Goal: Task Accomplishment & Management: Use online tool/utility

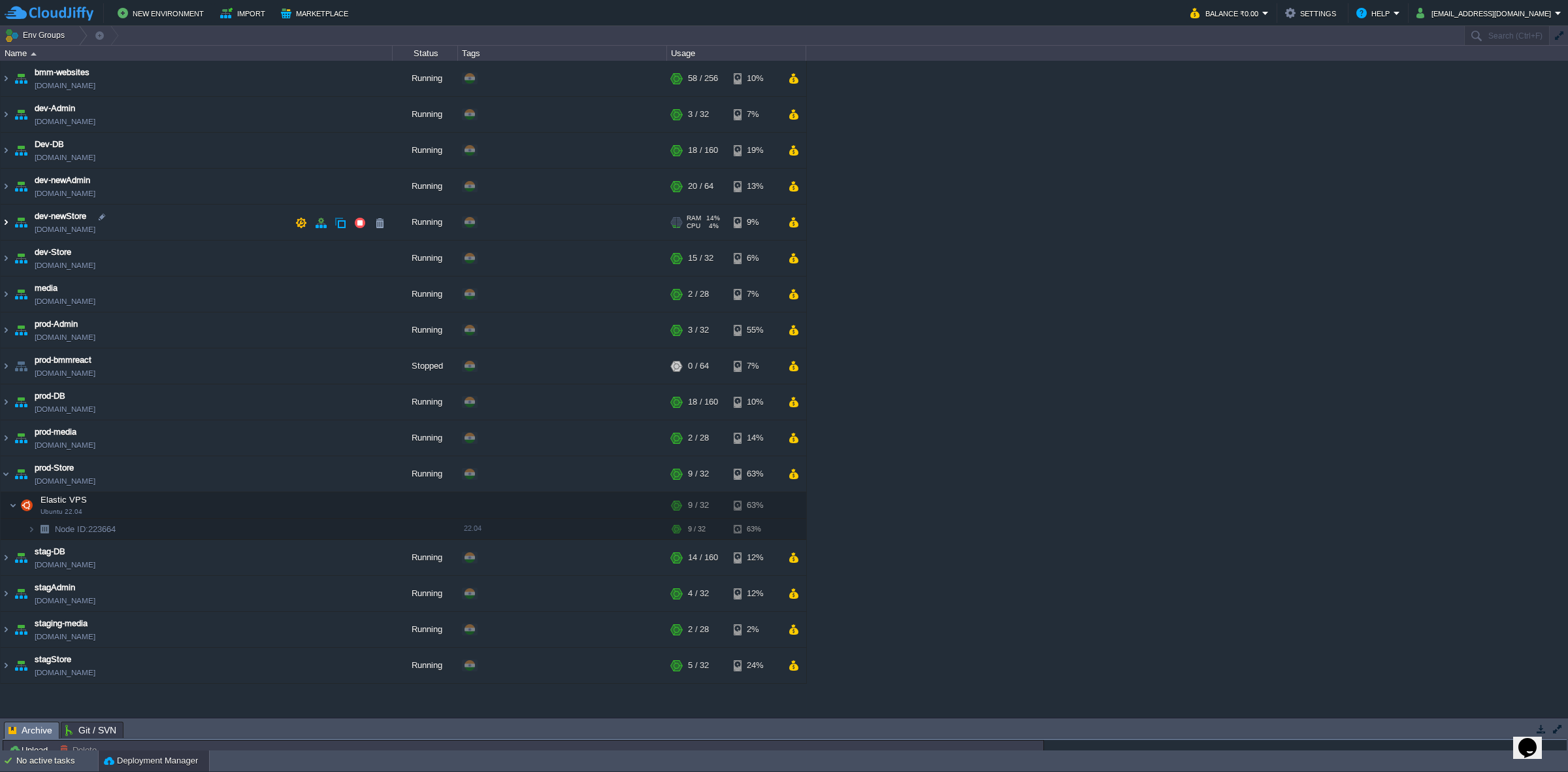
click at [5, 223] on img at bounding box center [6, 222] width 11 height 35
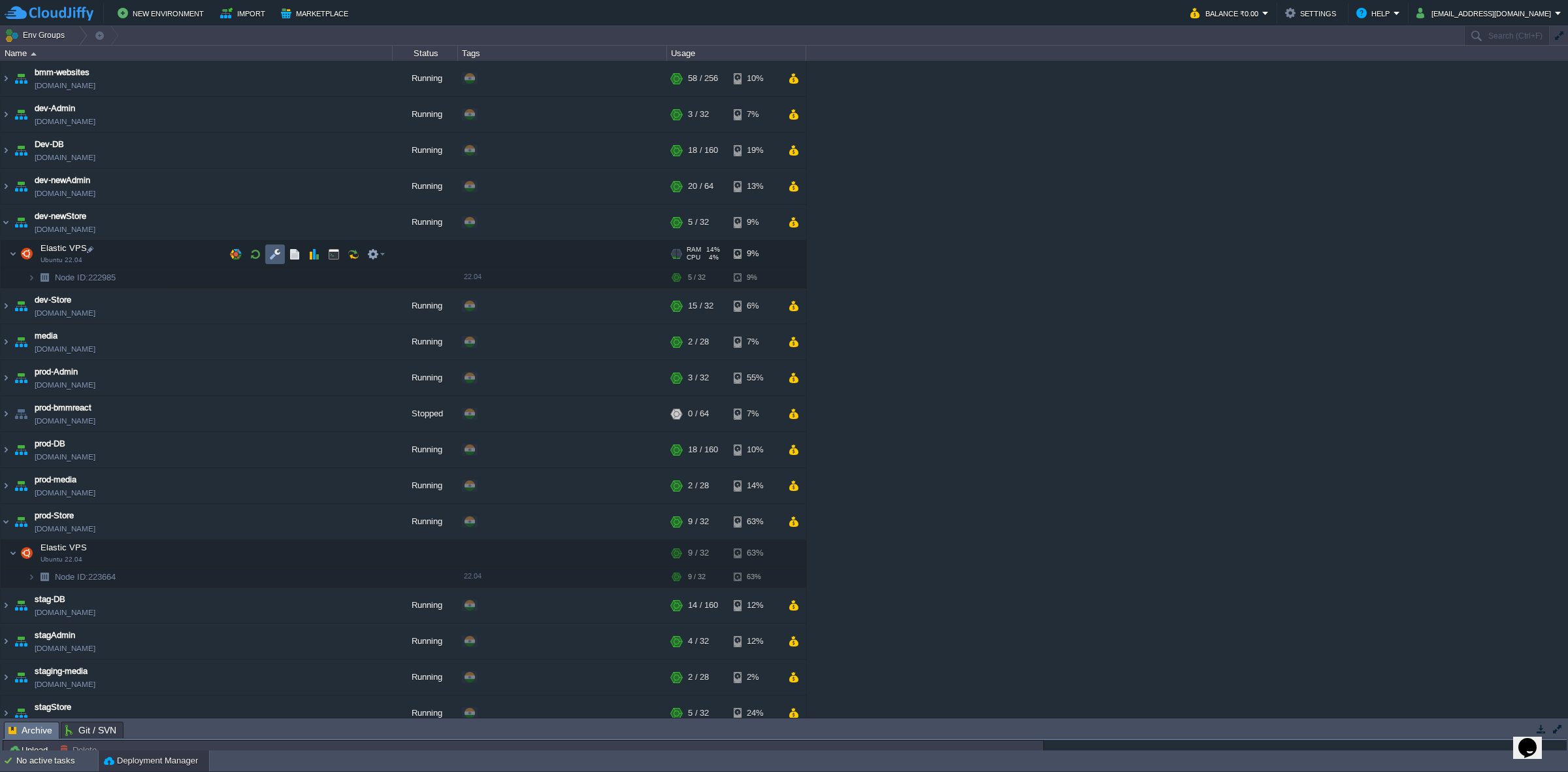
click at [269, 257] on button "button" at bounding box center [274, 254] width 11 height 11
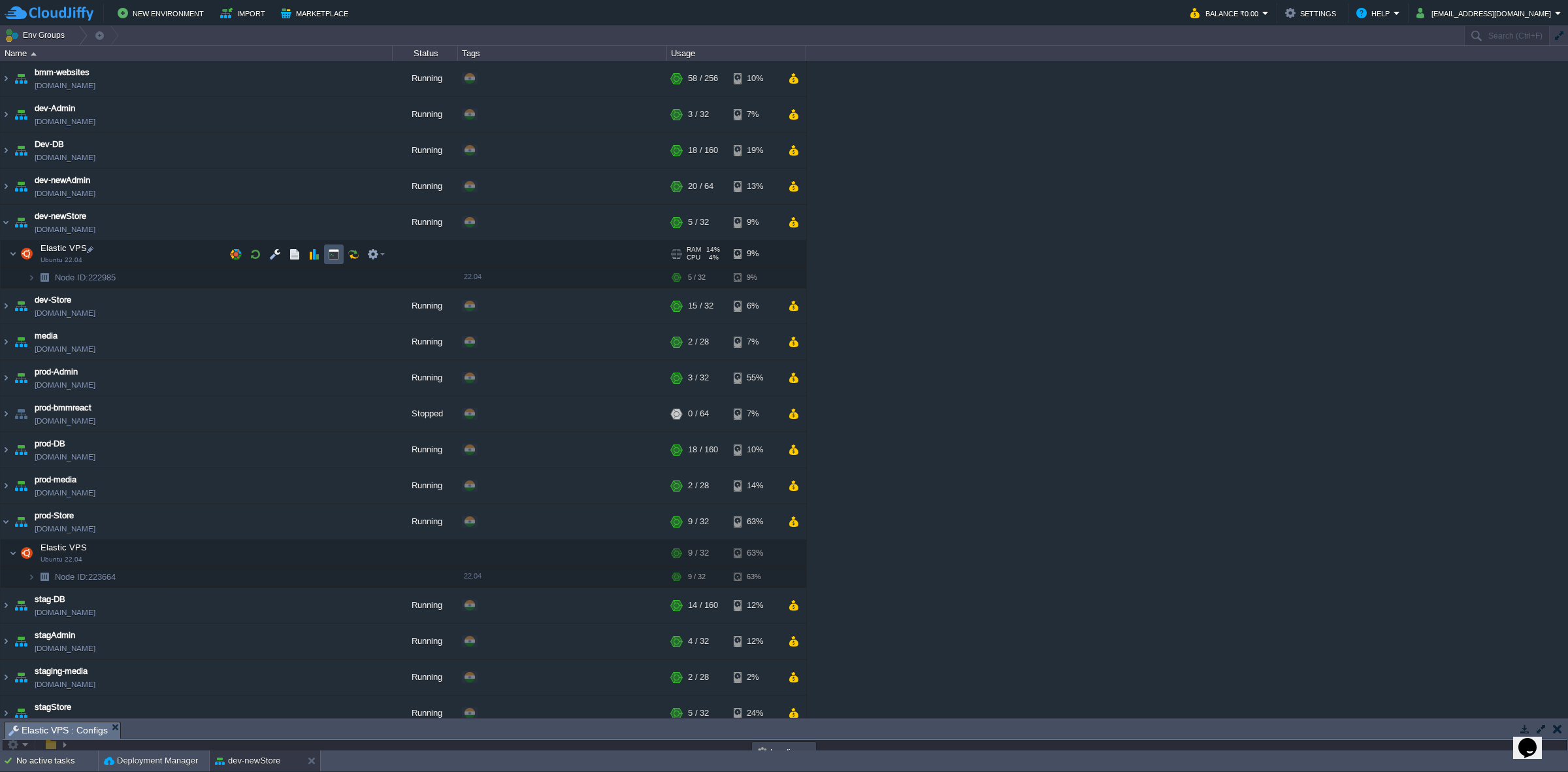
click at [331, 251] on button "button" at bounding box center [333, 254] width 11 height 11
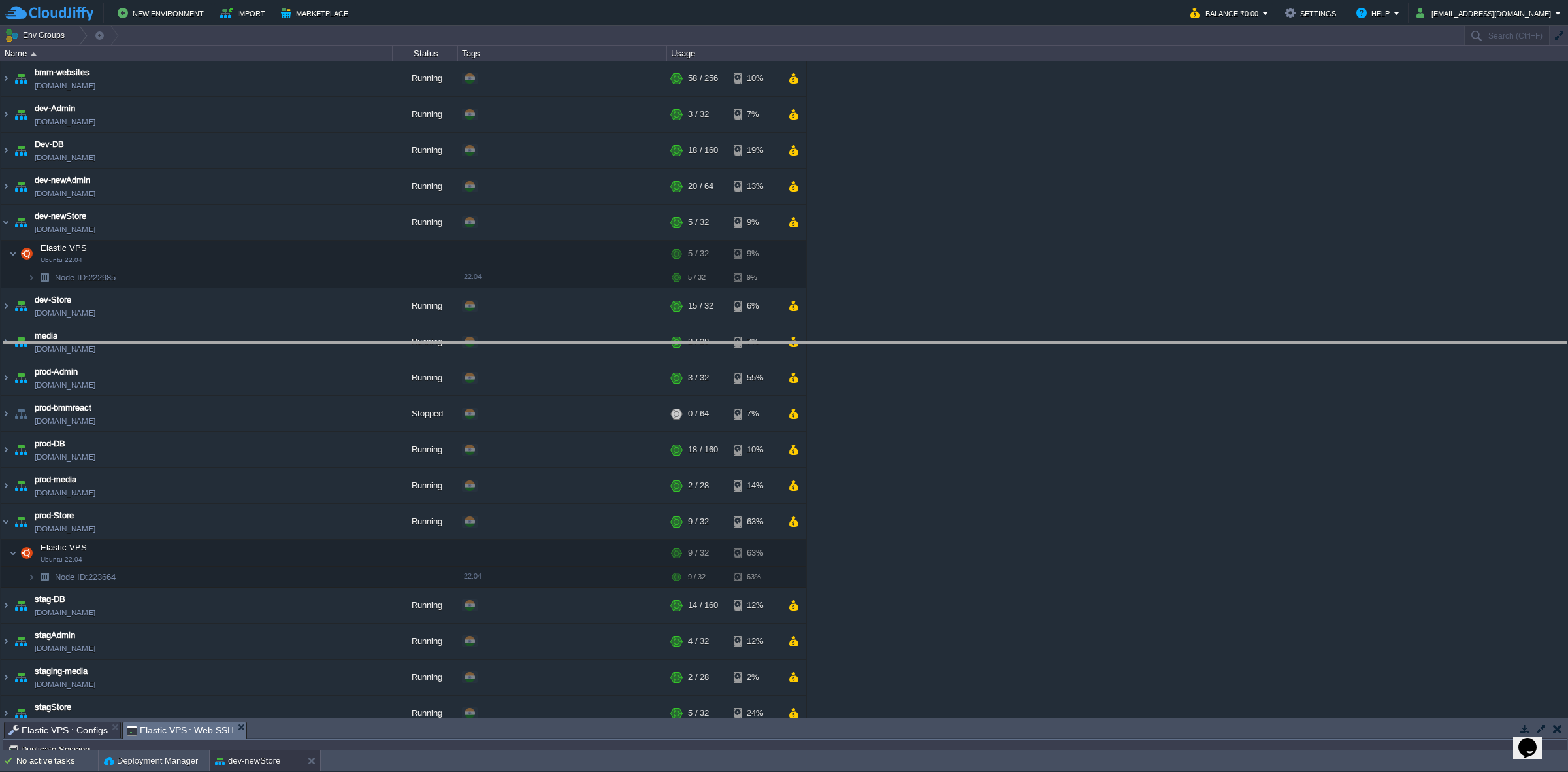
drag, startPoint x: 461, startPoint y: 723, endPoint x: 455, endPoint y: 326, distance: 397.0
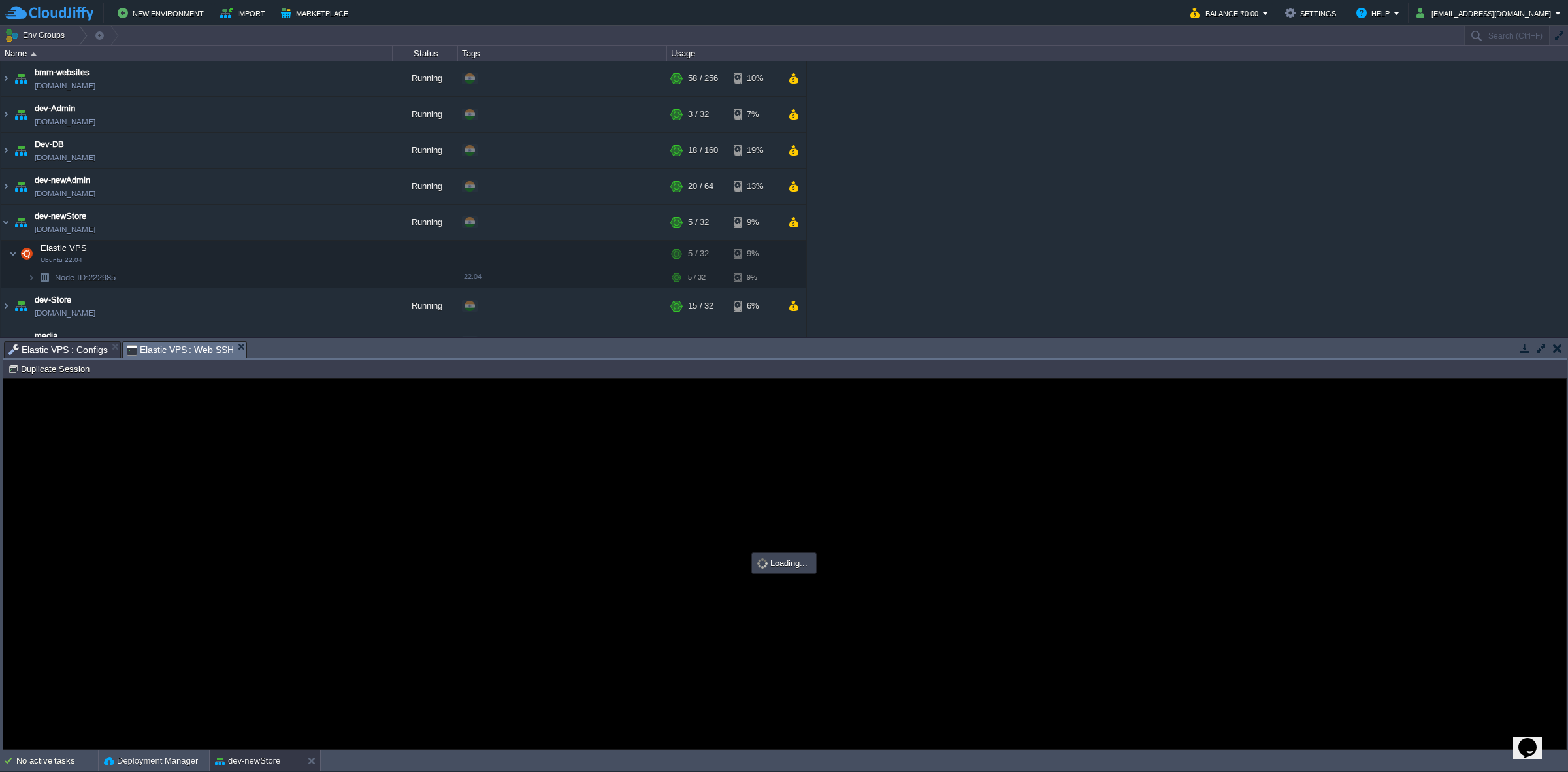
scroll to position [0, 0]
type input "#000000"
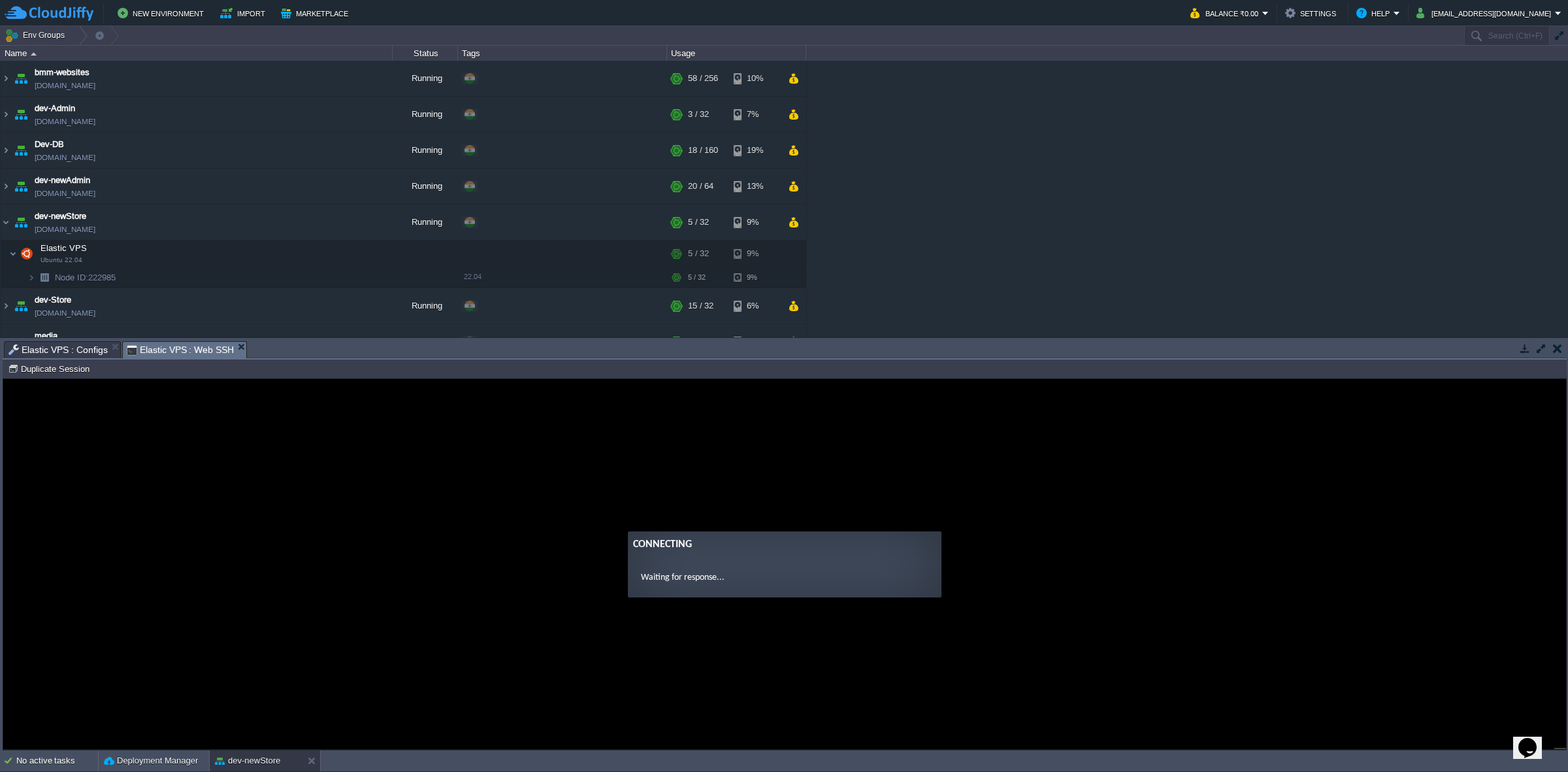
click at [40, 345] on span "Elastic VPS : Configs" at bounding box center [58, 349] width 99 height 16
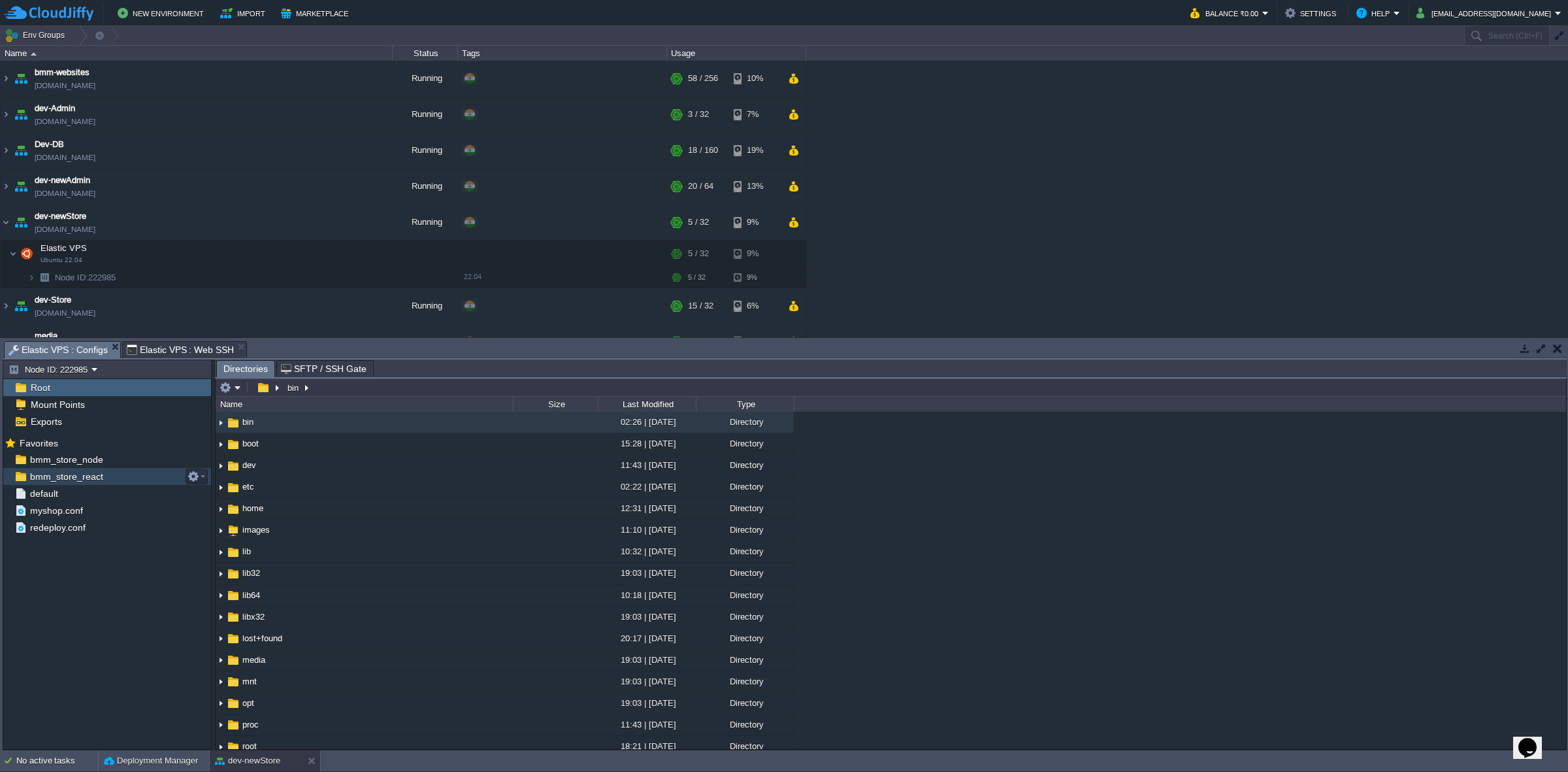
click at [77, 472] on span "bmm_store_react" at bounding box center [66, 476] width 78 height 11
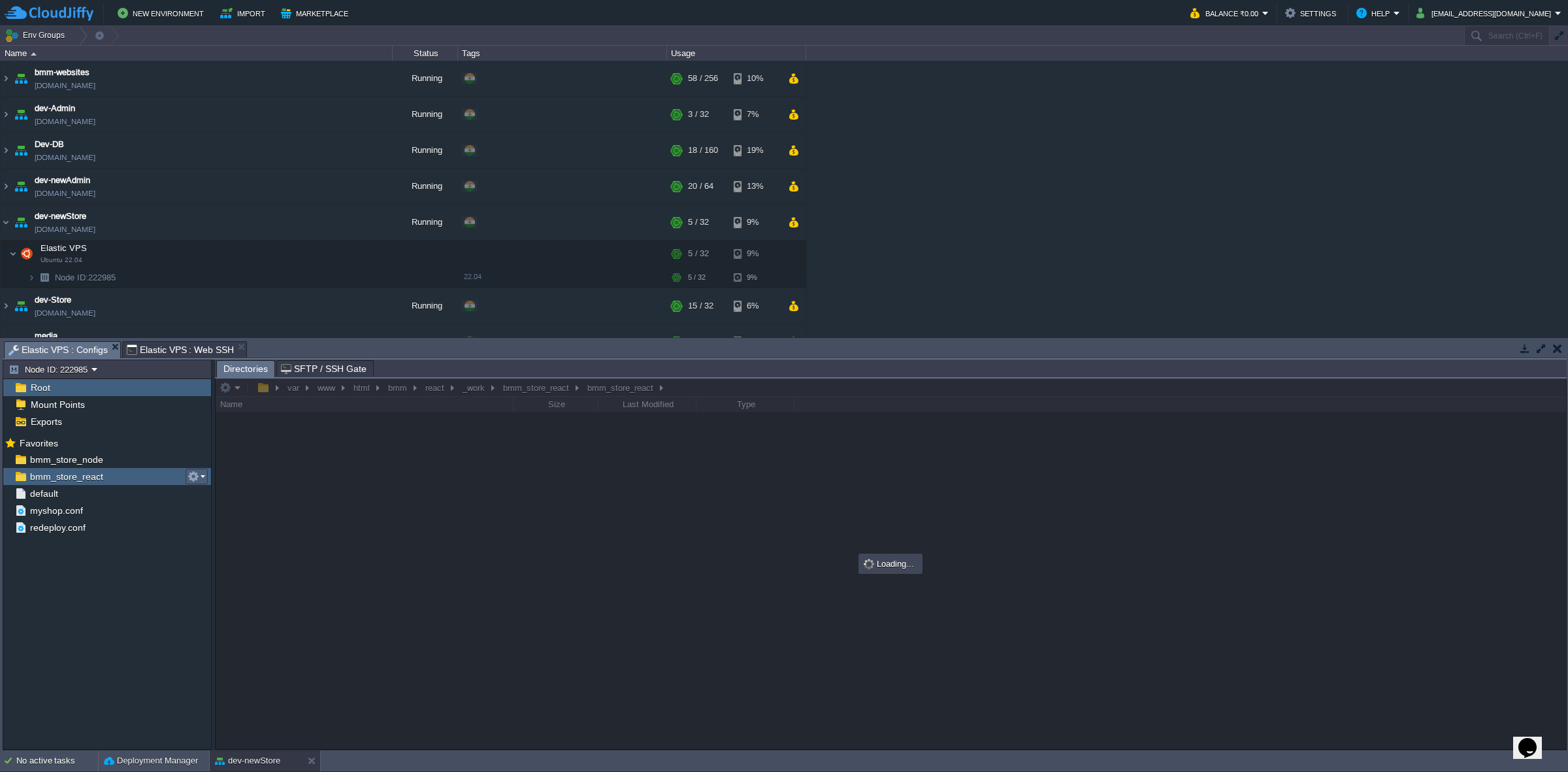
click at [197, 475] on button "button" at bounding box center [193, 476] width 11 height 11
click at [214, 495] on span "Copy Path" at bounding box center [225, 495] width 40 height 10
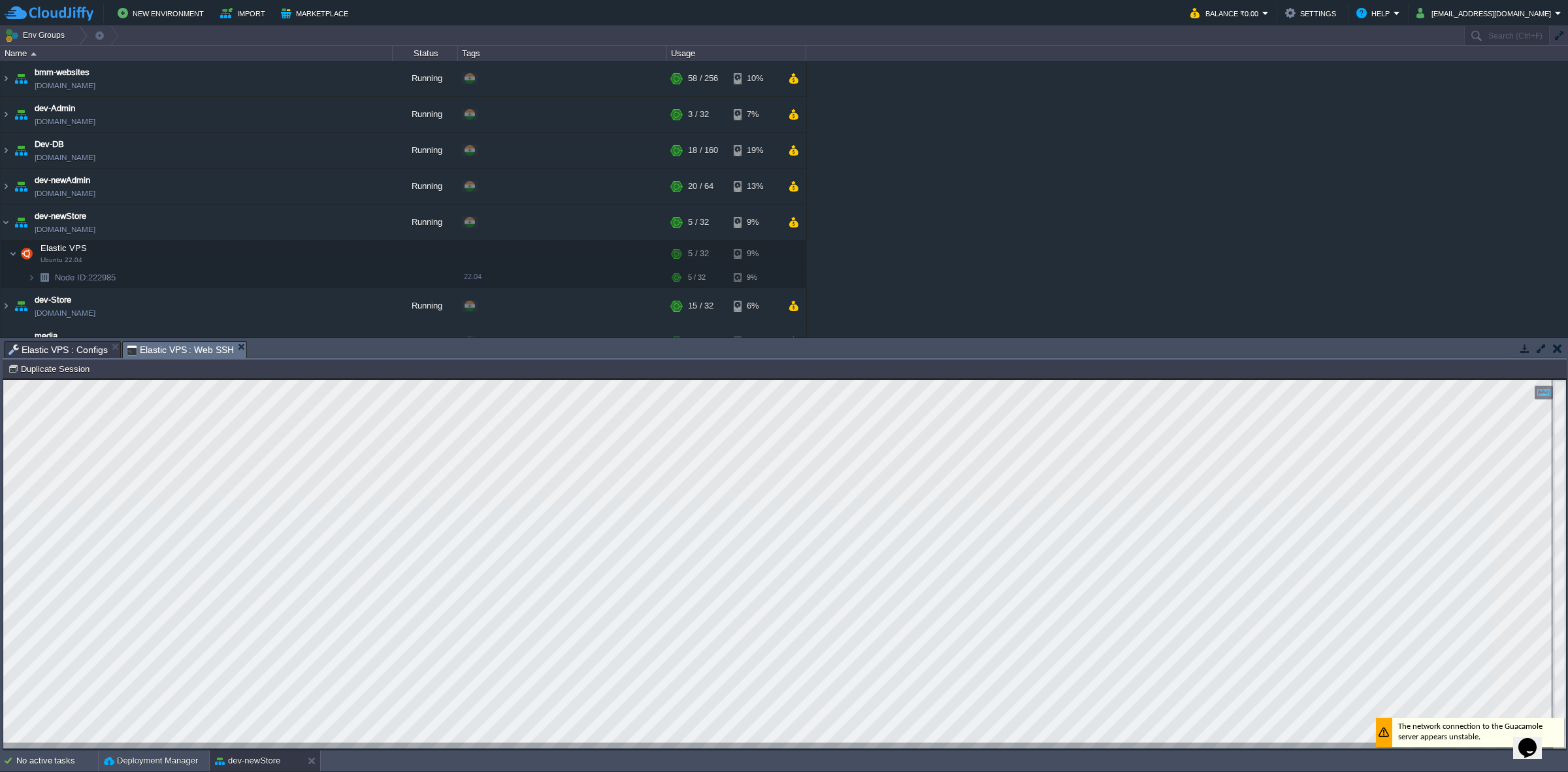
click at [187, 349] on span "Elastic VPS : Web SSH" at bounding box center [180, 349] width 108 height 16
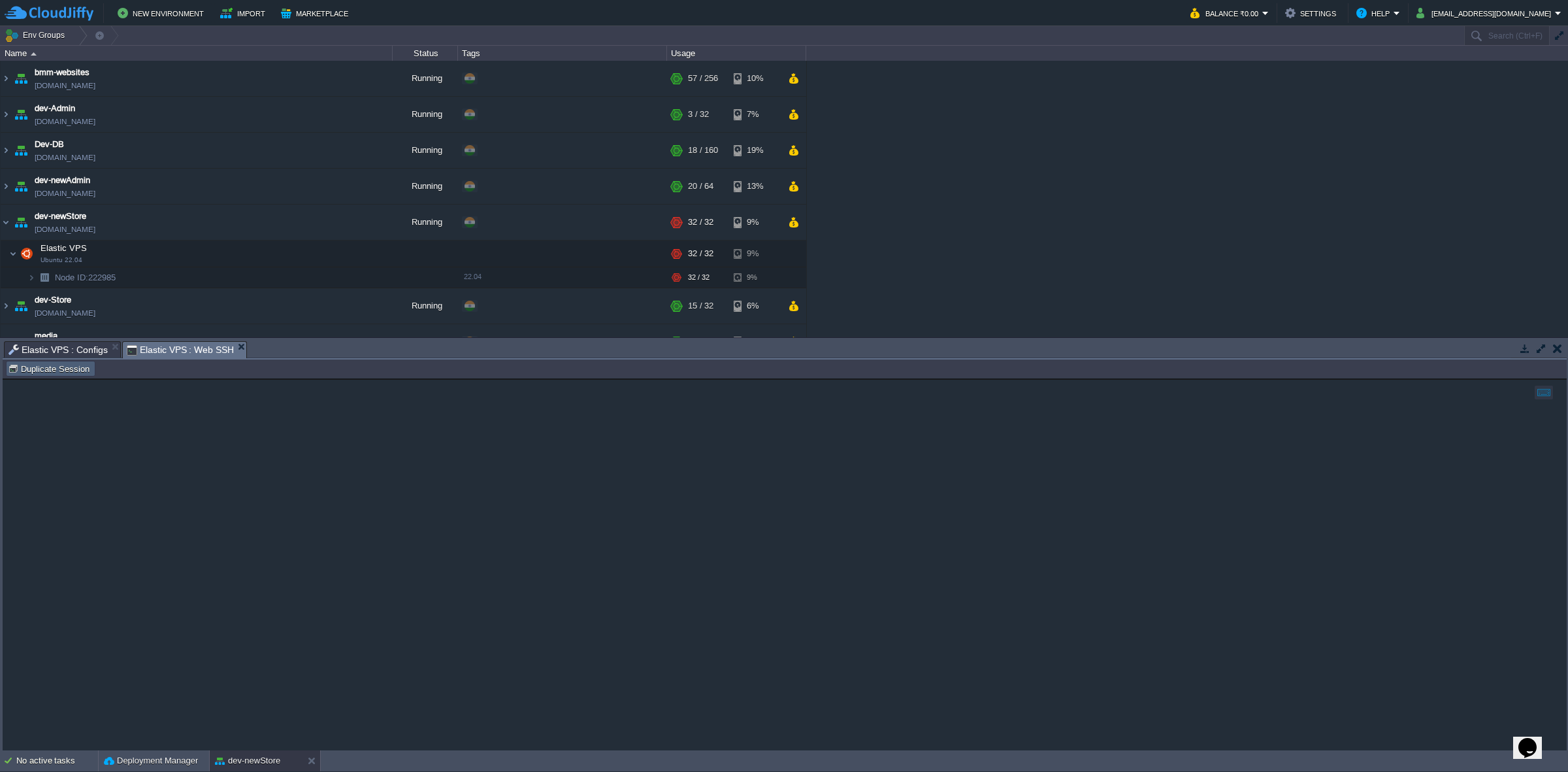
click at [79, 368] on button "Duplicate Session" at bounding box center [50, 368] width 86 height 11
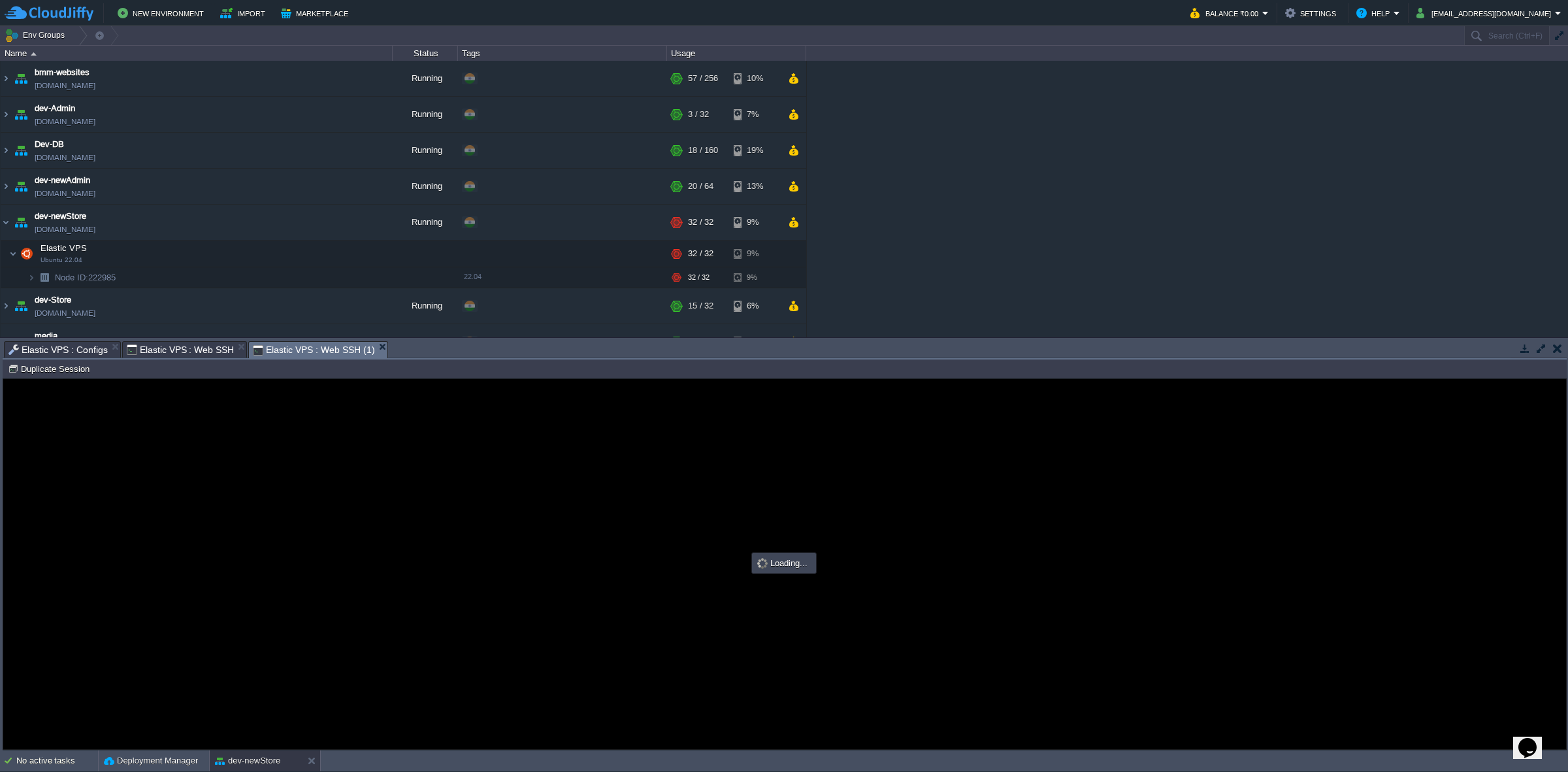
type input "#000000"
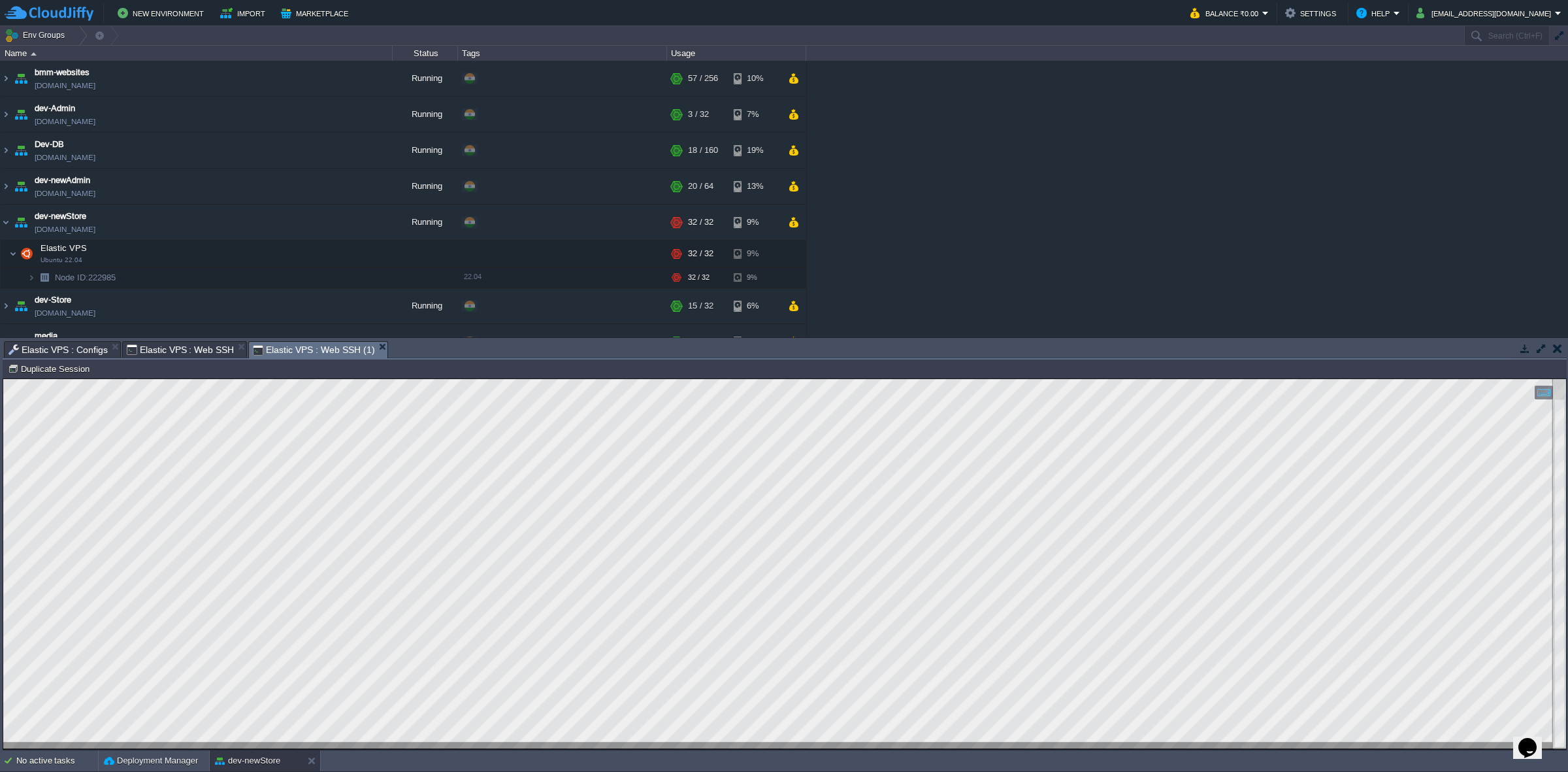
click at [66, 351] on span "Elastic VPS : Configs" at bounding box center [58, 349] width 99 height 16
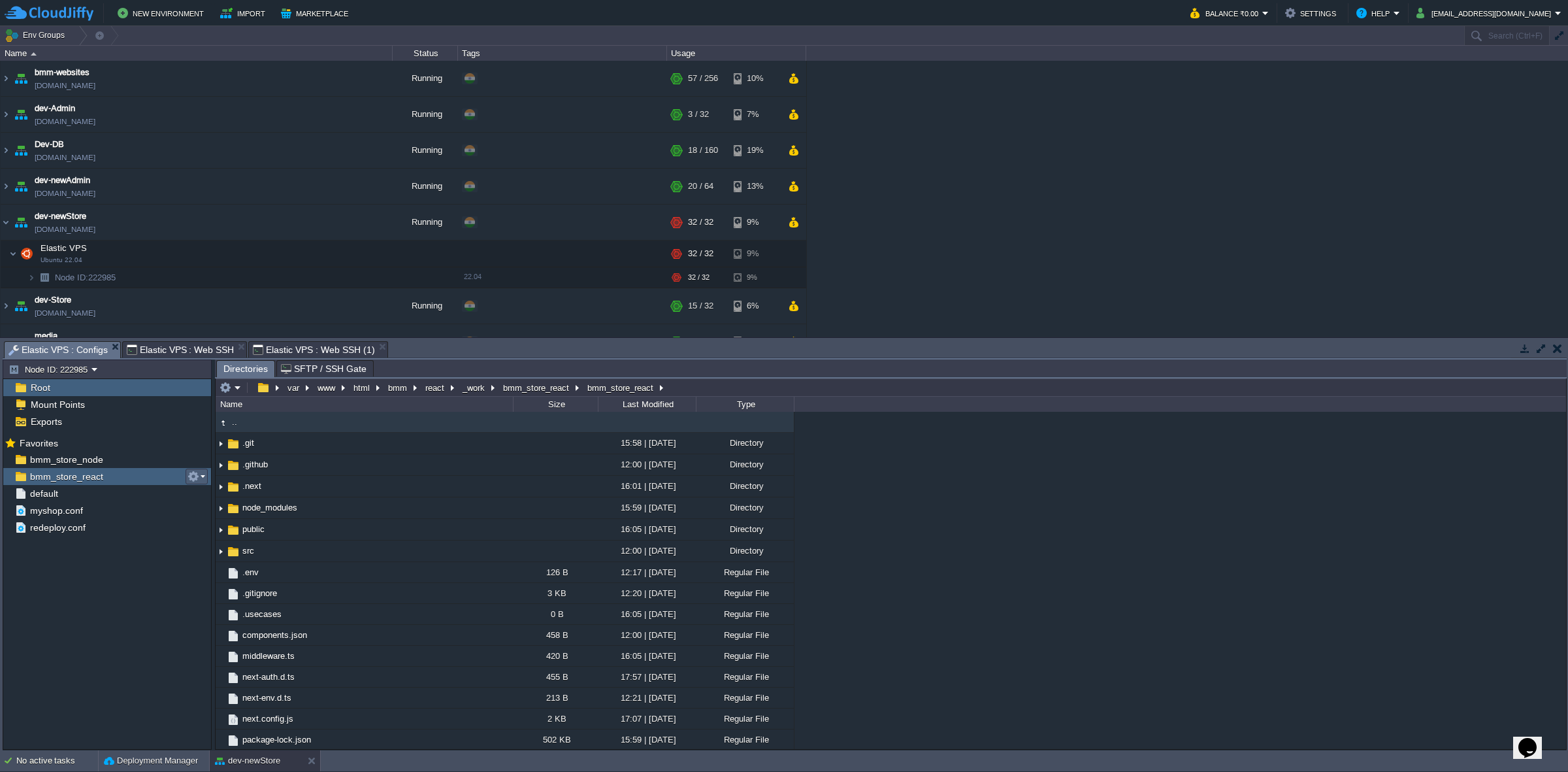
click at [201, 472] on em at bounding box center [196, 476] width 18 height 11
click at [223, 494] on span "Copy Path" at bounding box center [225, 495] width 40 height 10
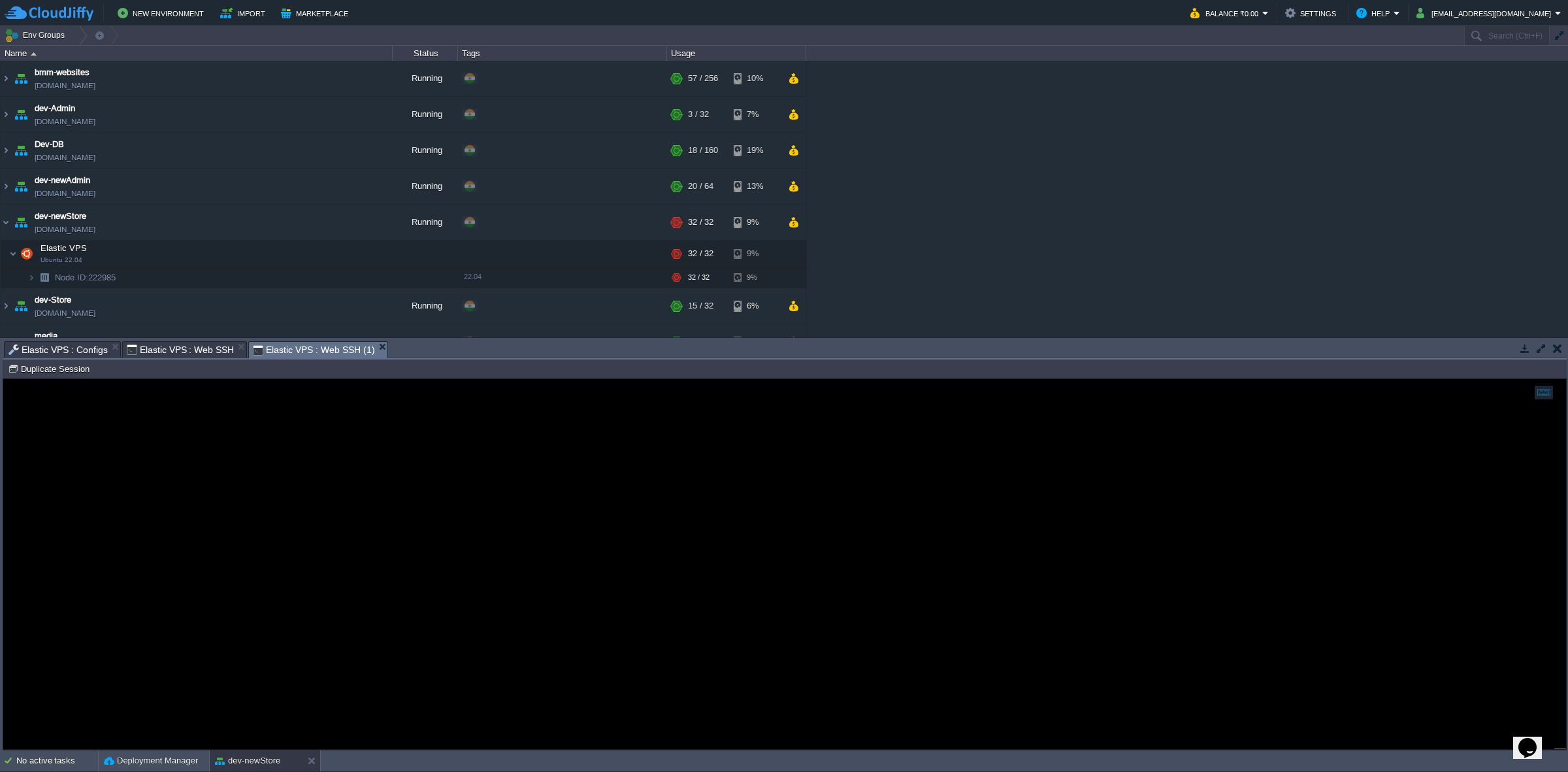
click at [328, 350] on span "Elastic VPS : Web SSH (1)" at bounding box center [313, 349] width 121 height 16
